Goal: Find specific page/section: Find specific page/section

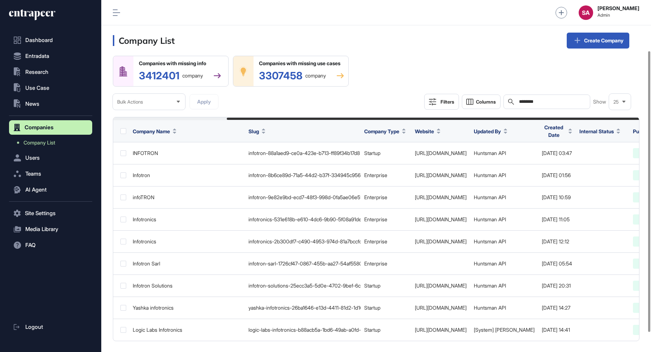
scroll to position [0, 145]
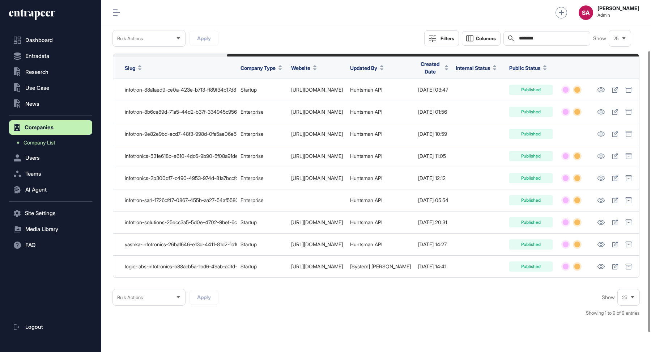
click at [21, 16] on icon at bounding box center [37, 12] width 35 height 7
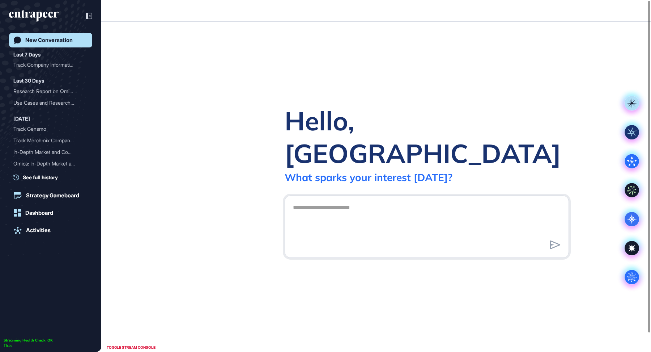
scroll to position [0, 0]
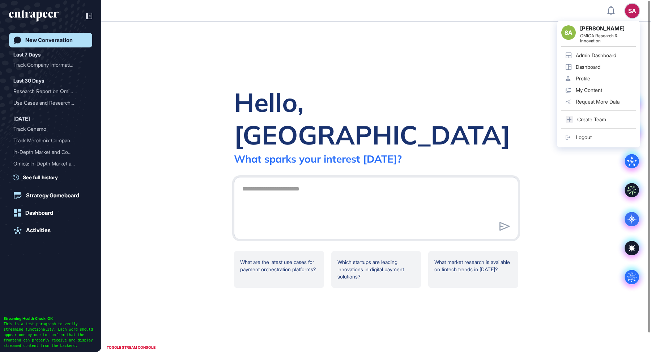
click at [613, 51] on link "Admin Dashboard" at bounding box center [598, 56] width 75 height 12
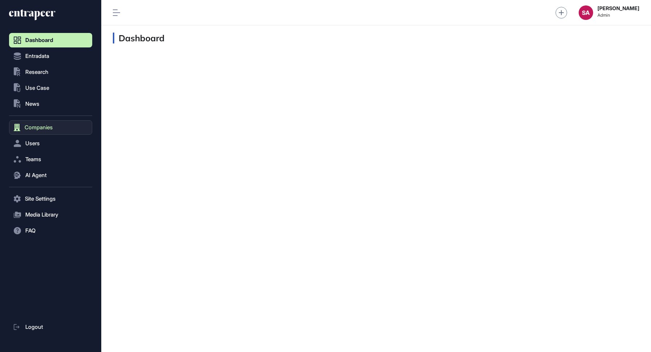
scroll to position [0, 0]
click at [30, 145] on span "Users" at bounding box center [32, 143] width 14 height 6
click at [38, 158] on span "User List" at bounding box center [34, 159] width 20 height 6
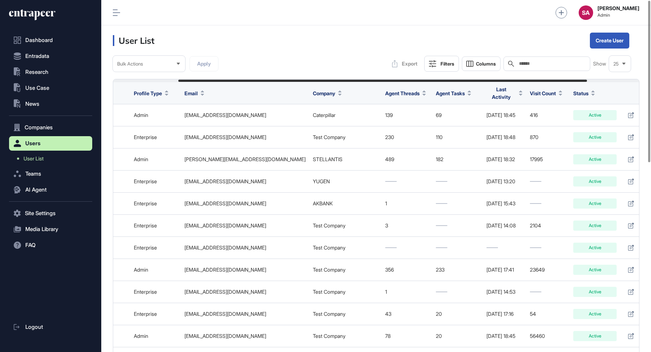
scroll to position [0, 151]
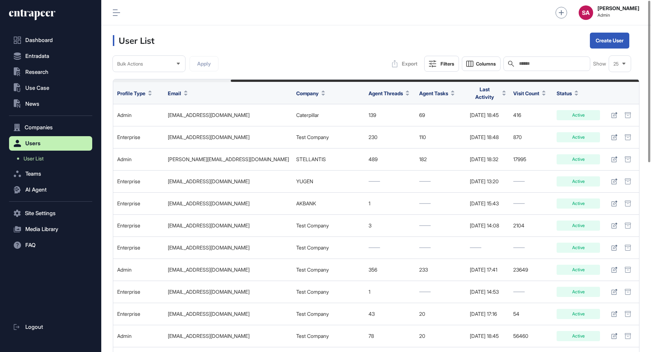
click at [490, 85] on div "Last Activity" at bounding box center [488, 92] width 36 height 21
click at [484, 93] on span "Last Activity" at bounding box center [485, 92] width 30 height 15
click at [493, 124] on span "Sort Descending" at bounding box center [489, 122] width 29 height 6
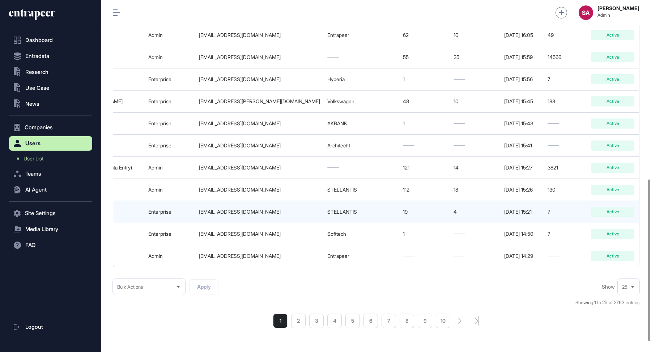
scroll to position [0, 129]
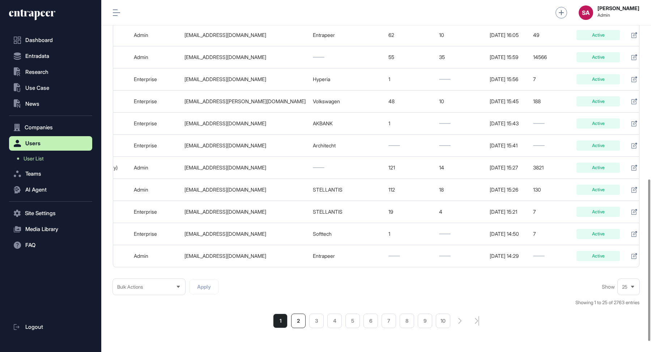
click at [297, 313] on li "2" at bounding box center [298, 320] width 14 height 14
